Goal: Connect with others: Connect with others

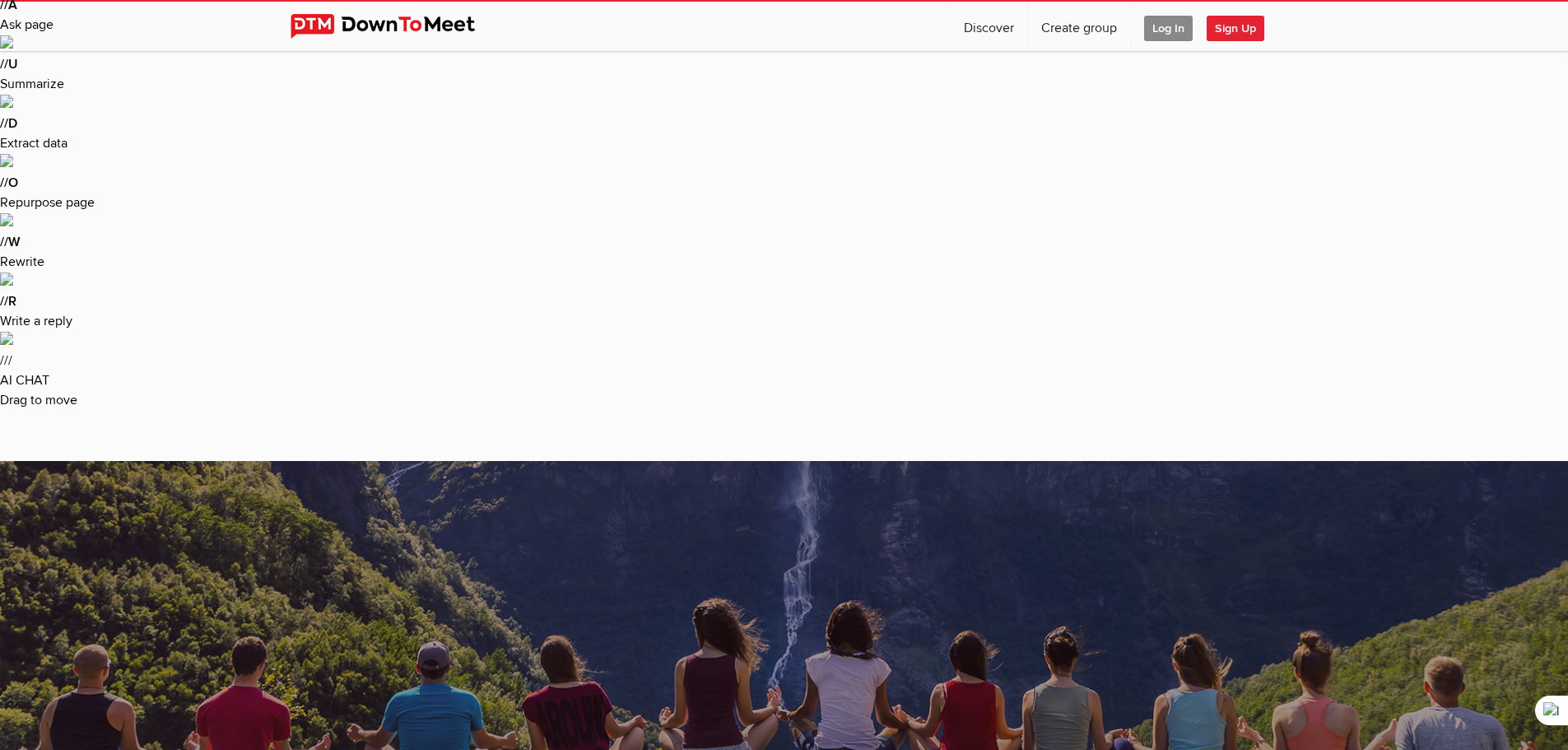
scroll to position [280, 0]
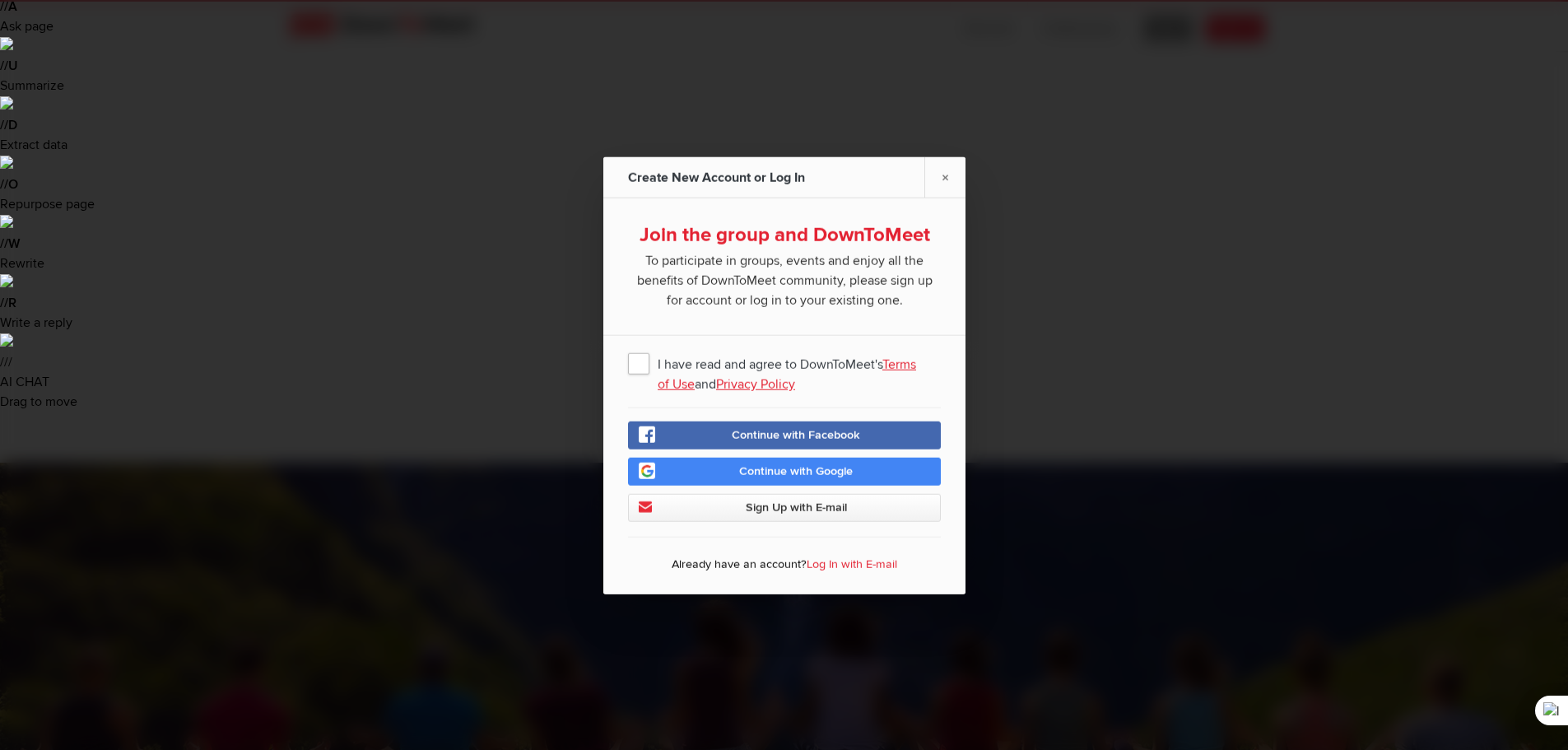
click at [639, 364] on span "I have read and agree to DownToMeet's Terms of Use and Privacy Policy" at bounding box center [784, 362] width 313 height 30
click at [0, 0] on input "I have read and agree to DownToMeet's Terms of Use and Privacy Policy" at bounding box center [0, 0] width 0 height 0
click at [790, 467] on span "Continue with Google" at bounding box center [796, 471] width 114 height 14
click at [756, 505] on span "Sign Up with E-mail" at bounding box center [795, 506] width 101 height 14
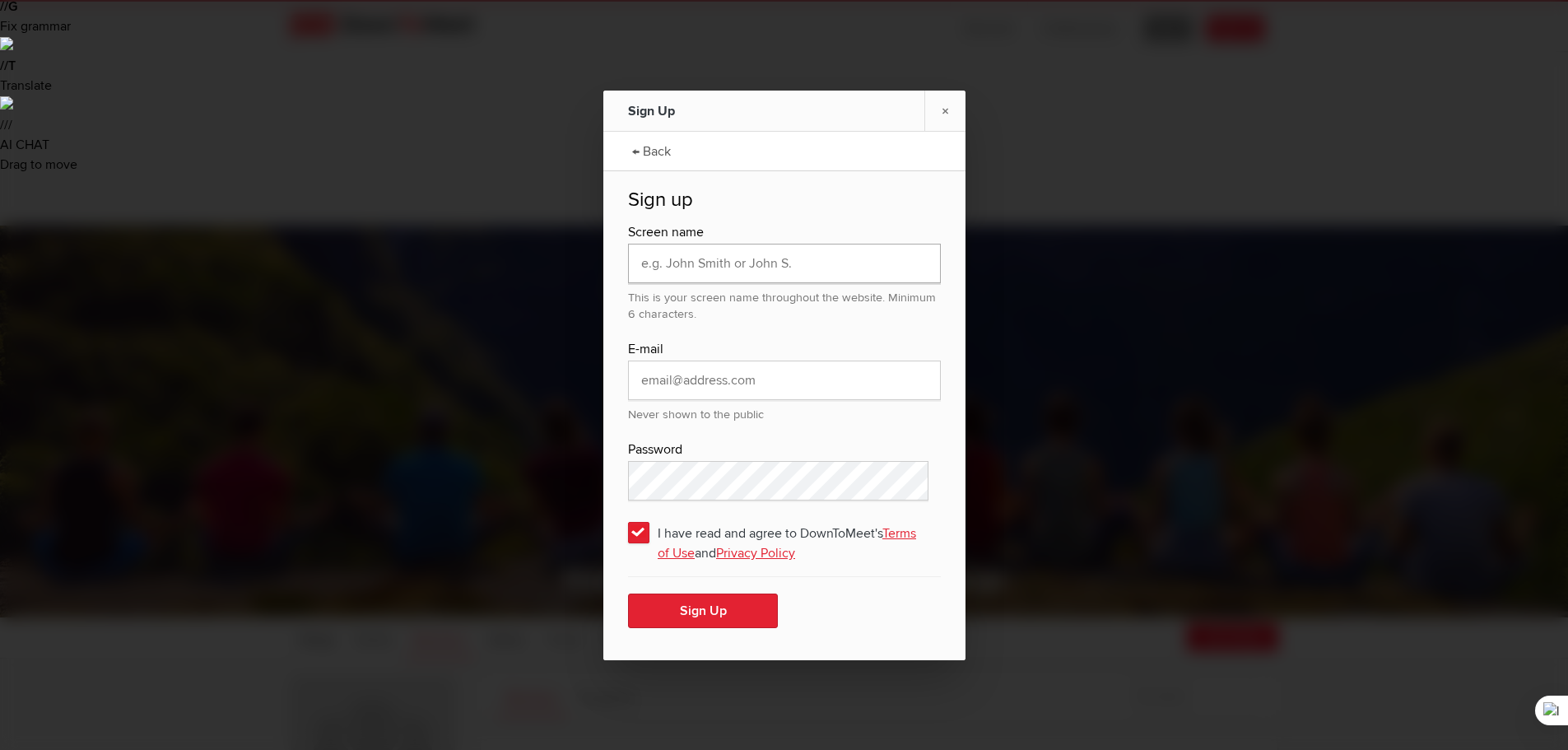
click at [717, 259] on input "text" at bounding box center [784, 263] width 313 height 40
type input "cspeakman1999"
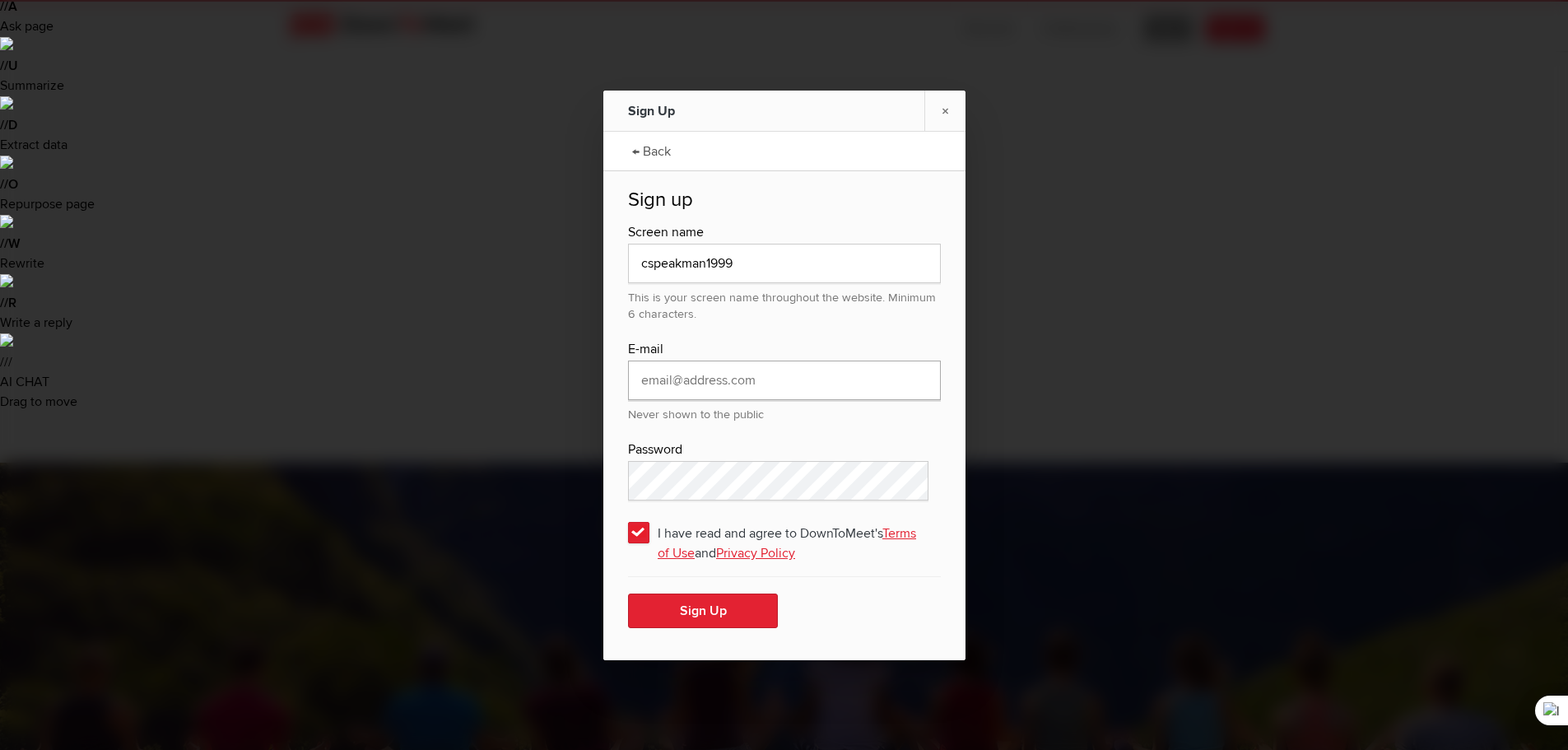
click at [758, 383] on input "email" at bounding box center [784, 380] width 313 height 40
type input "[EMAIL_ADDRESS][DOMAIN_NAME]"
click at [681, 615] on button "Sign Up" at bounding box center [703, 611] width 150 height 35
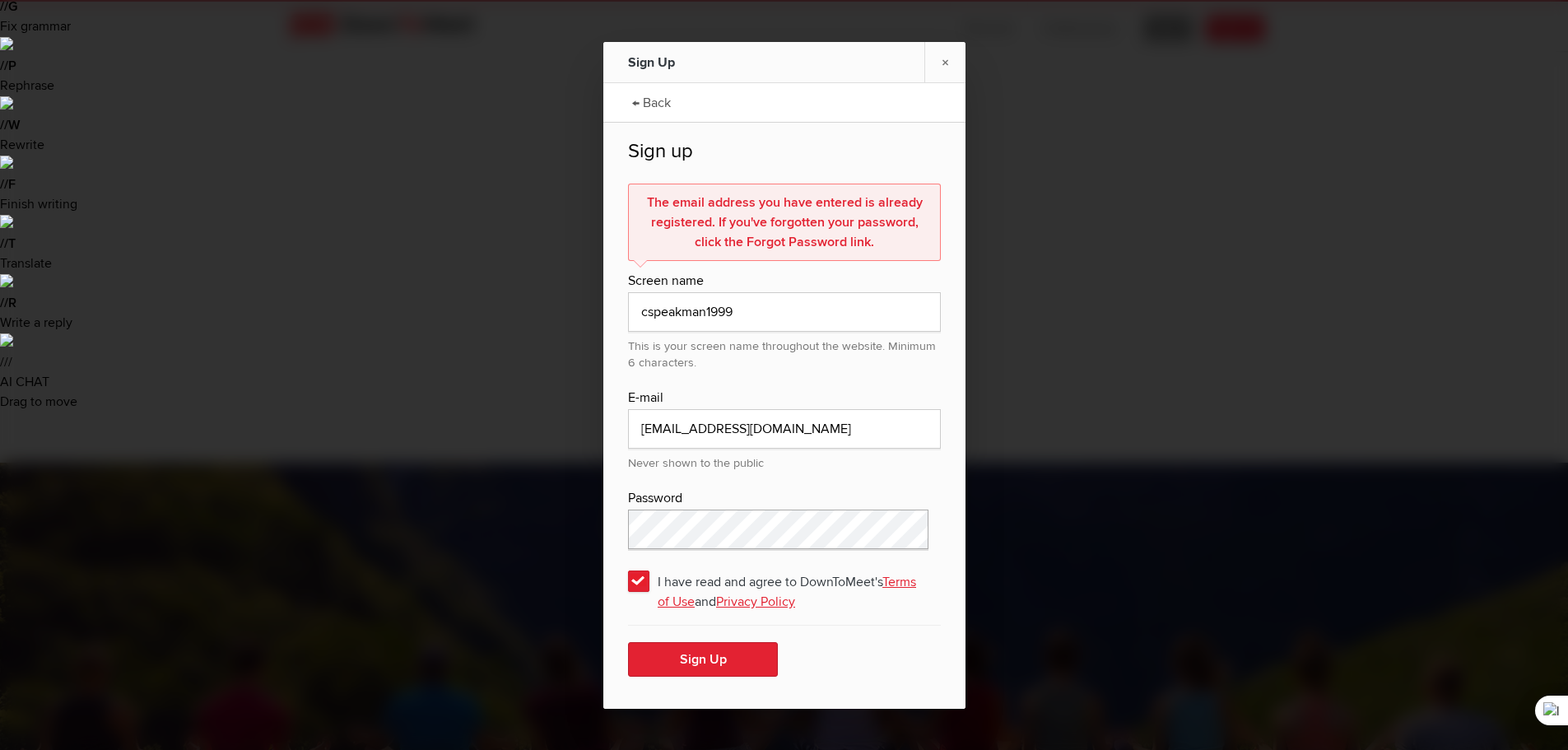
click at [503, 507] on div "Sign Up × ← Back Sign up The email address you have entered is already register…" at bounding box center [784, 375] width 1568 height 750
click at [646, 97] on link "← Back" at bounding box center [651, 101] width 55 height 41
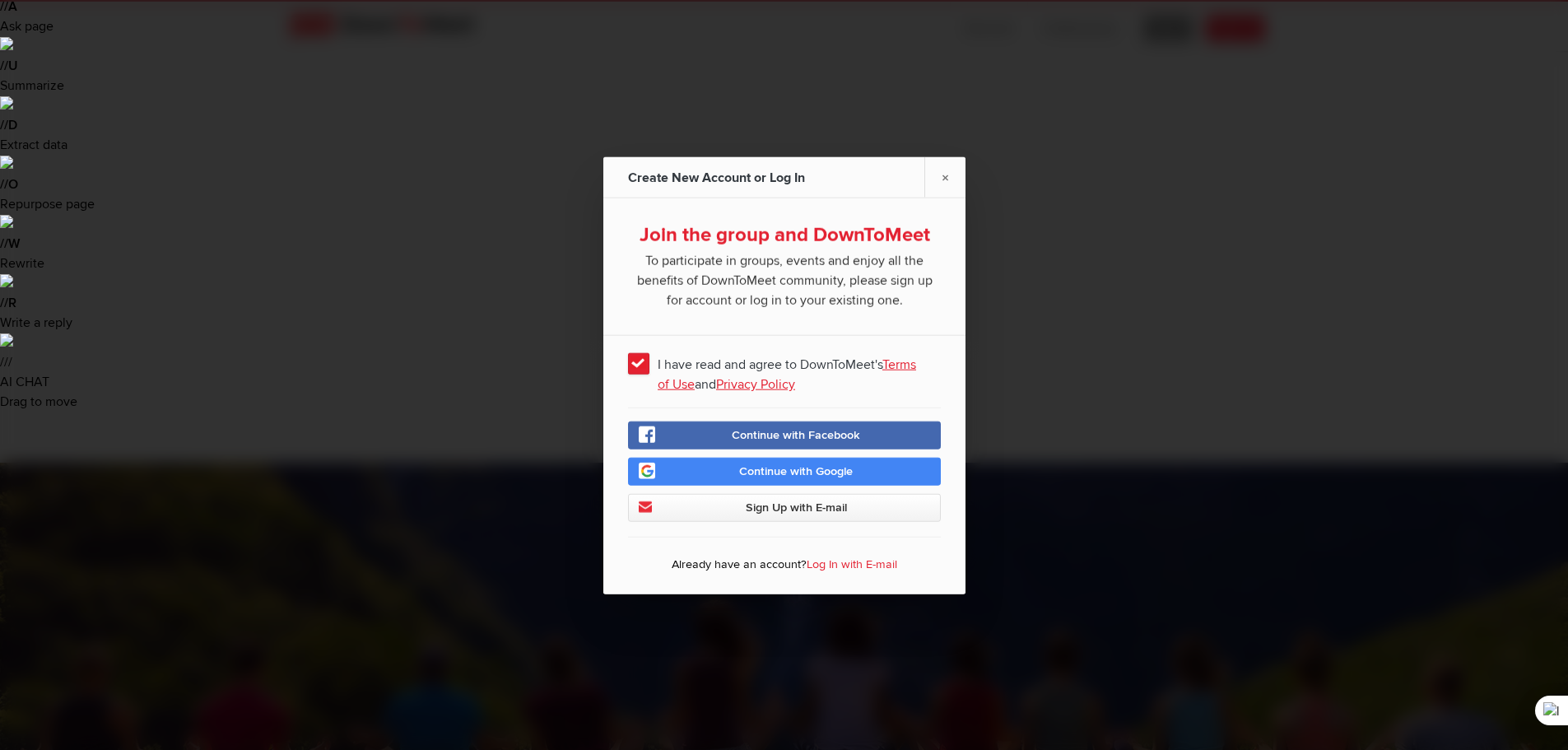
click at [846, 564] on link "Log In with E-mail" at bounding box center [852, 564] width 90 height 14
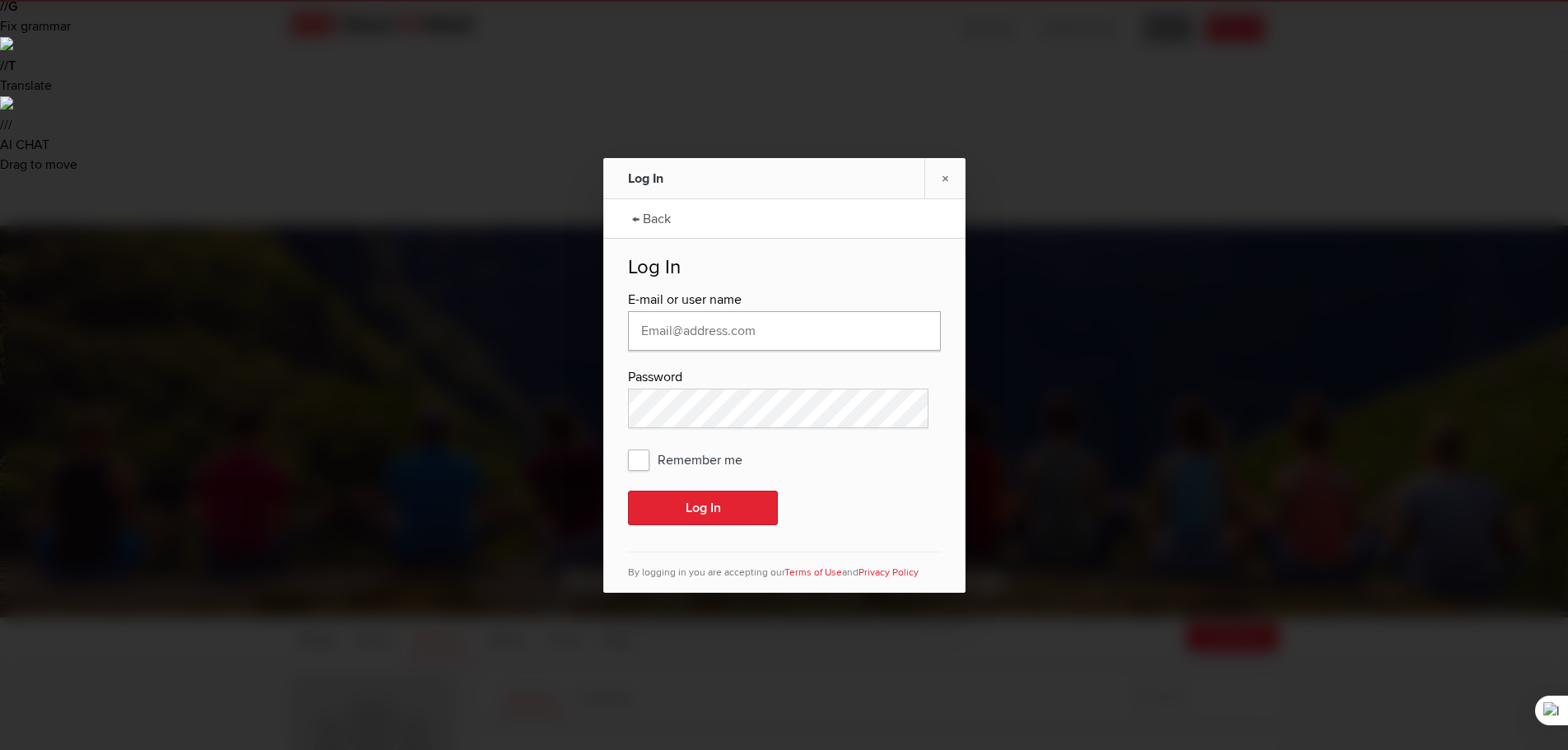
click at [729, 330] on input "text" at bounding box center [784, 331] width 313 height 40
type input "[EMAIL_ADDRESS][DOMAIN_NAME]"
click at [639, 459] on span "Remember me" at bounding box center [693, 459] width 131 height 30
click at [0, 0] on input "Remember me" at bounding box center [0, 0] width 0 height 0
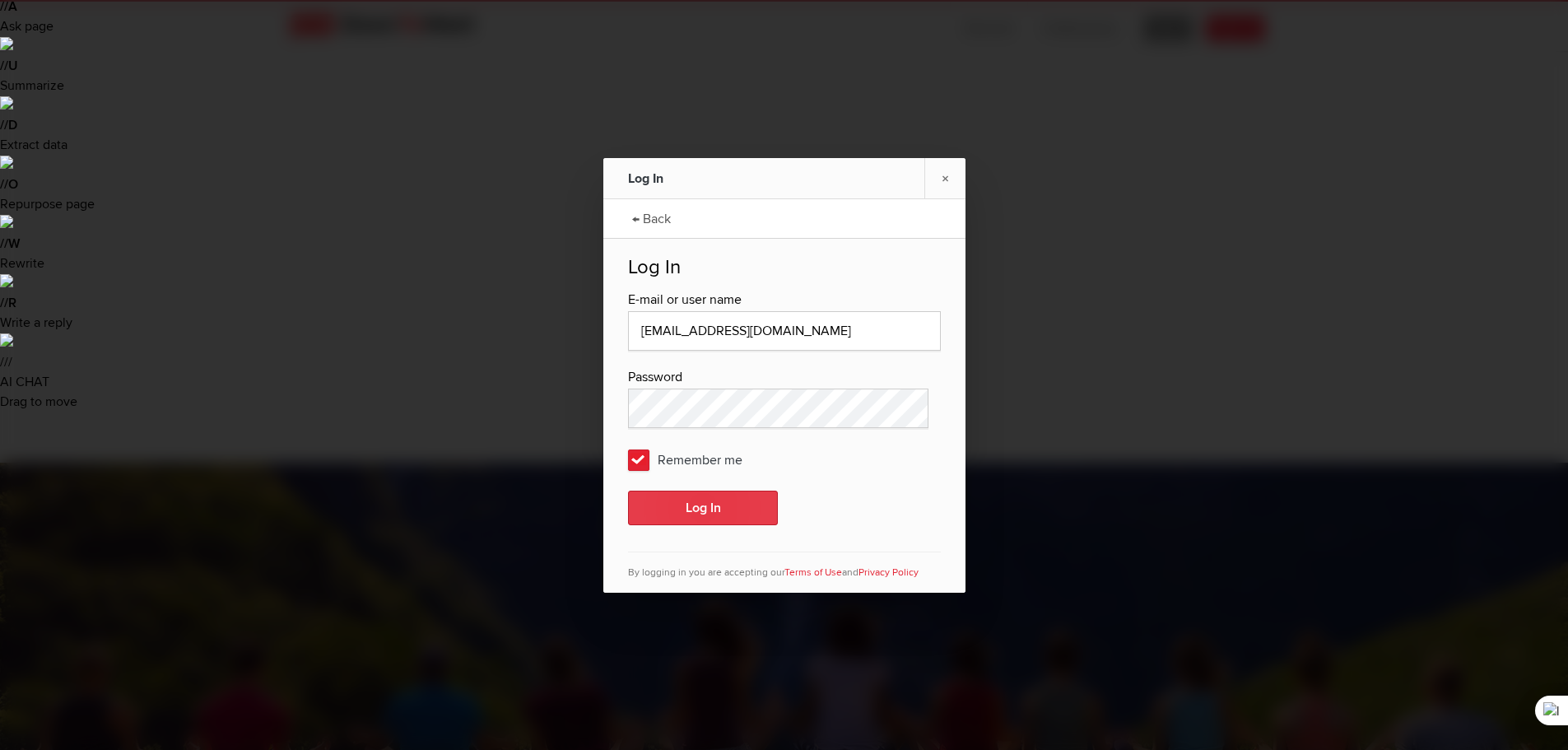
click at [683, 495] on button "Log In" at bounding box center [703, 508] width 150 height 35
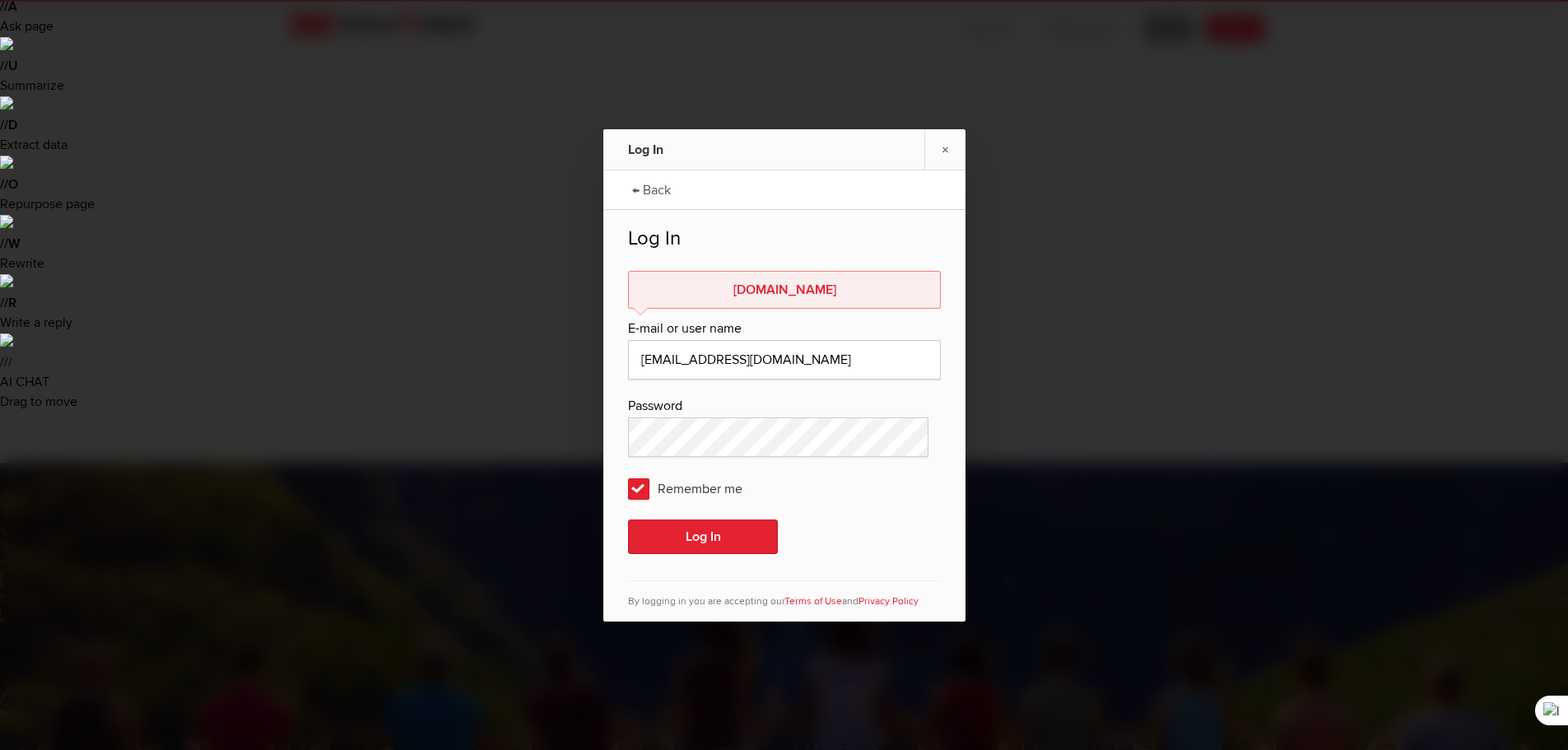
click at [652, 186] on link "← Back" at bounding box center [651, 188] width 55 height 41
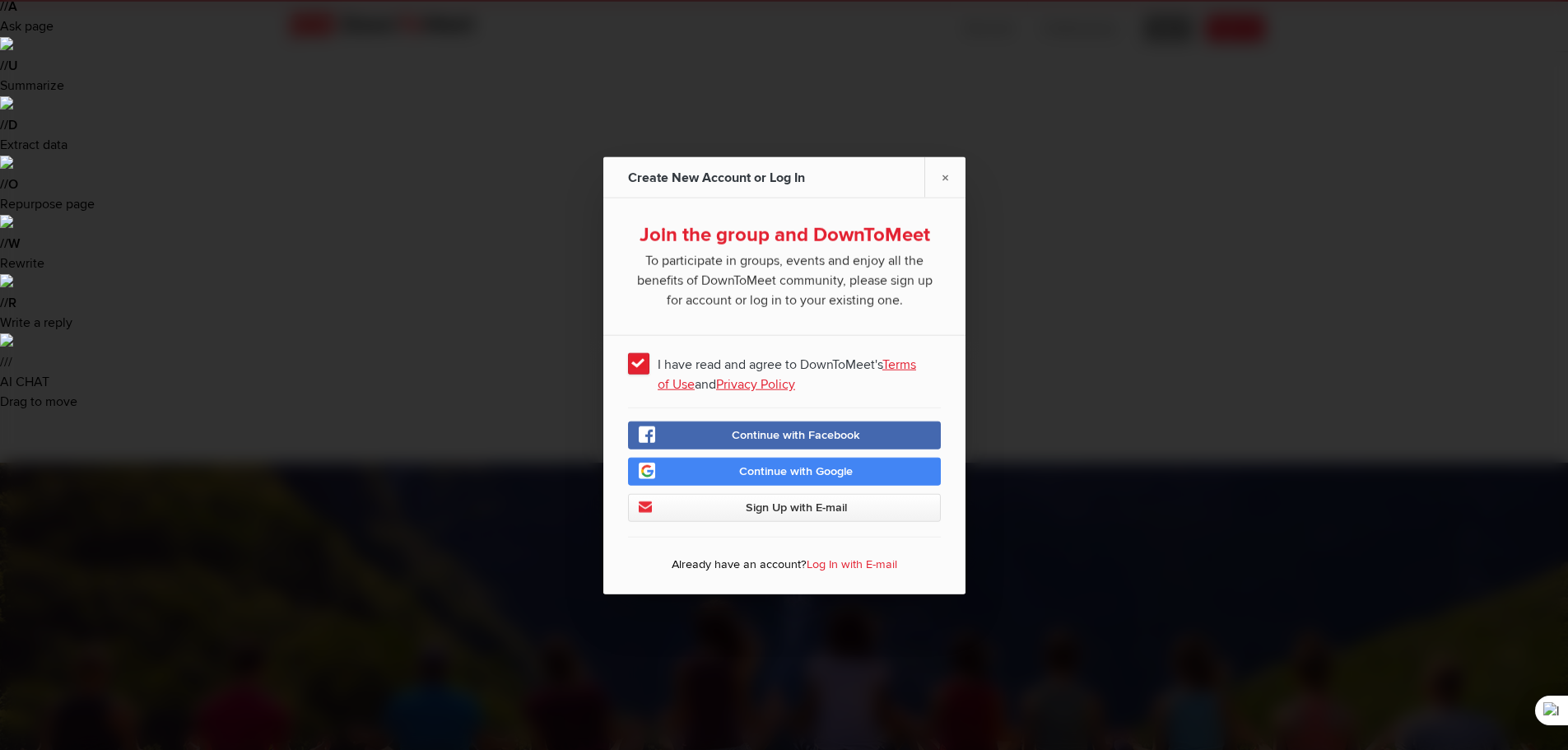
click at [806, 472] on span "Continue with Google" at bounding box center [796, 471] width 114 height 14
